Goal: Navigation & Orientation: Go to known website

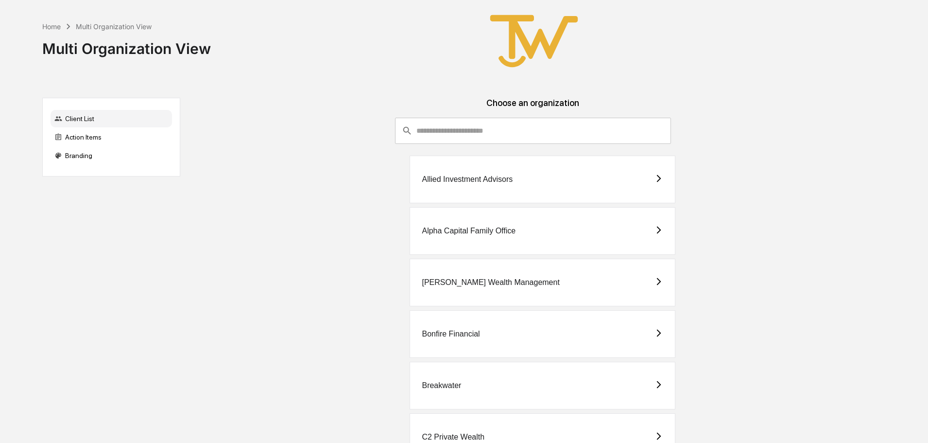
click at [454, 173] on div "Allied Investment Advisors" at bounding box center [543, 180] width 266 height 48
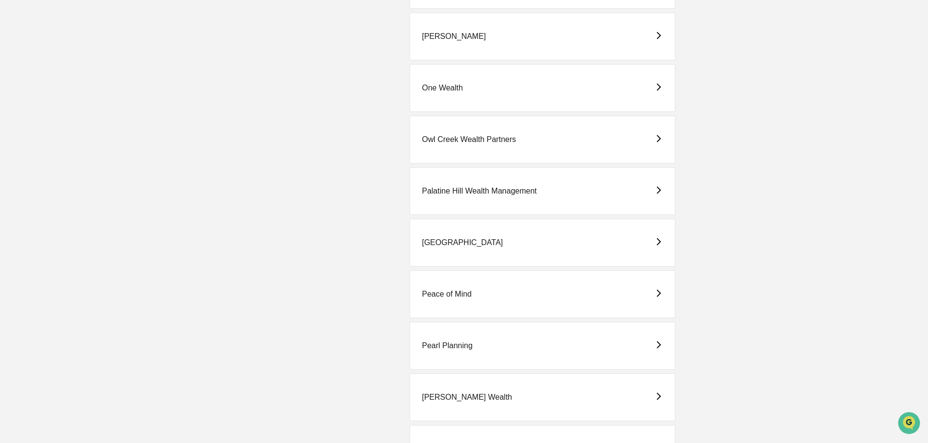
scroll to position [972, 0]
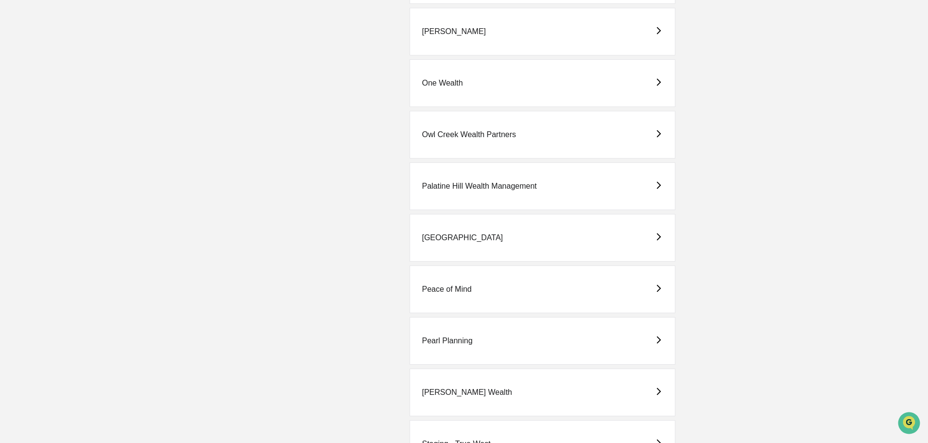
click at [451, 288] on div "Peace of Mind" at bounding box center [447, 289] width 50 height 9
